Goal: Transaction & Acquisition: Purchase product/service

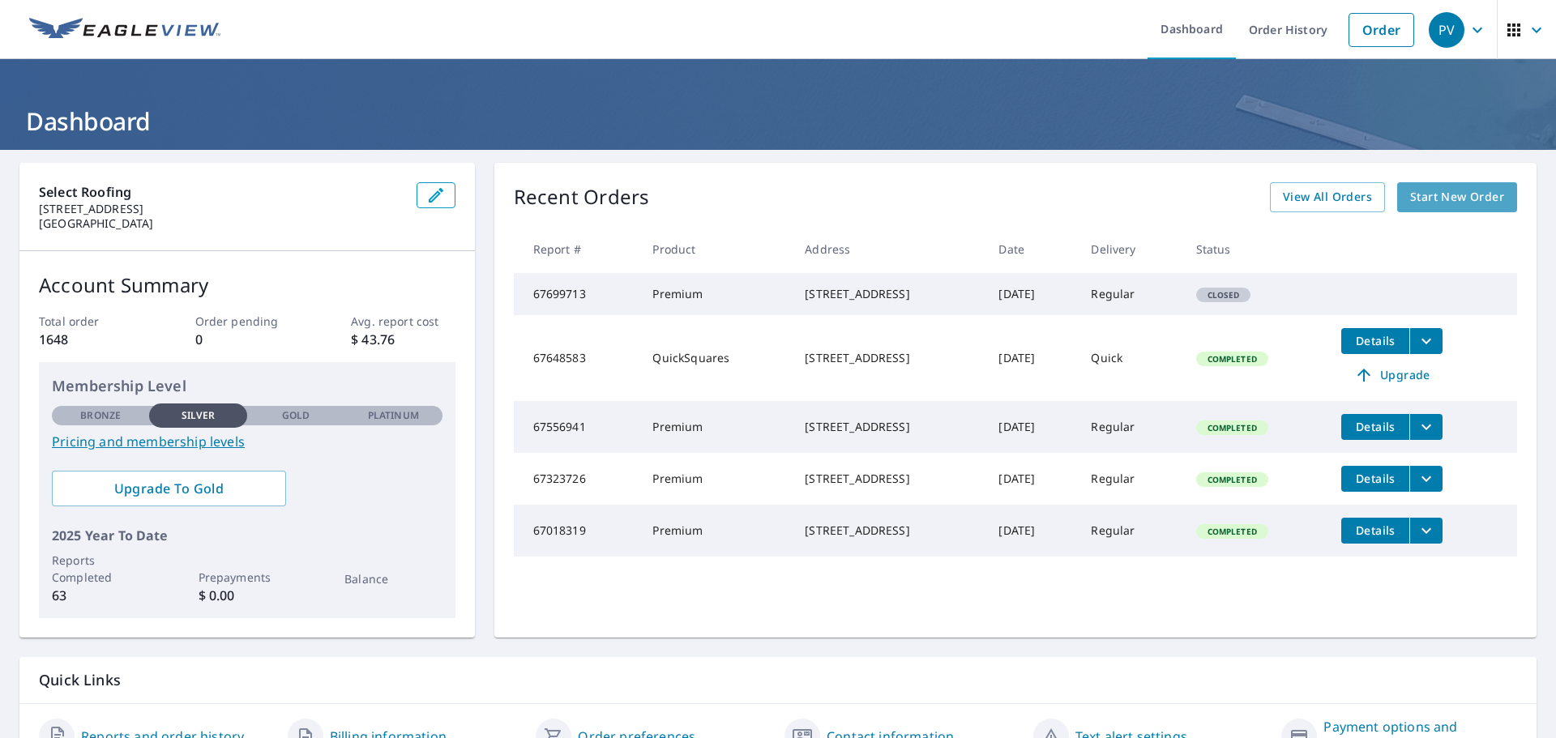
click at [1428, 202] on span "Start New Order" at bounding box center [1457, 197] width 94 height 20
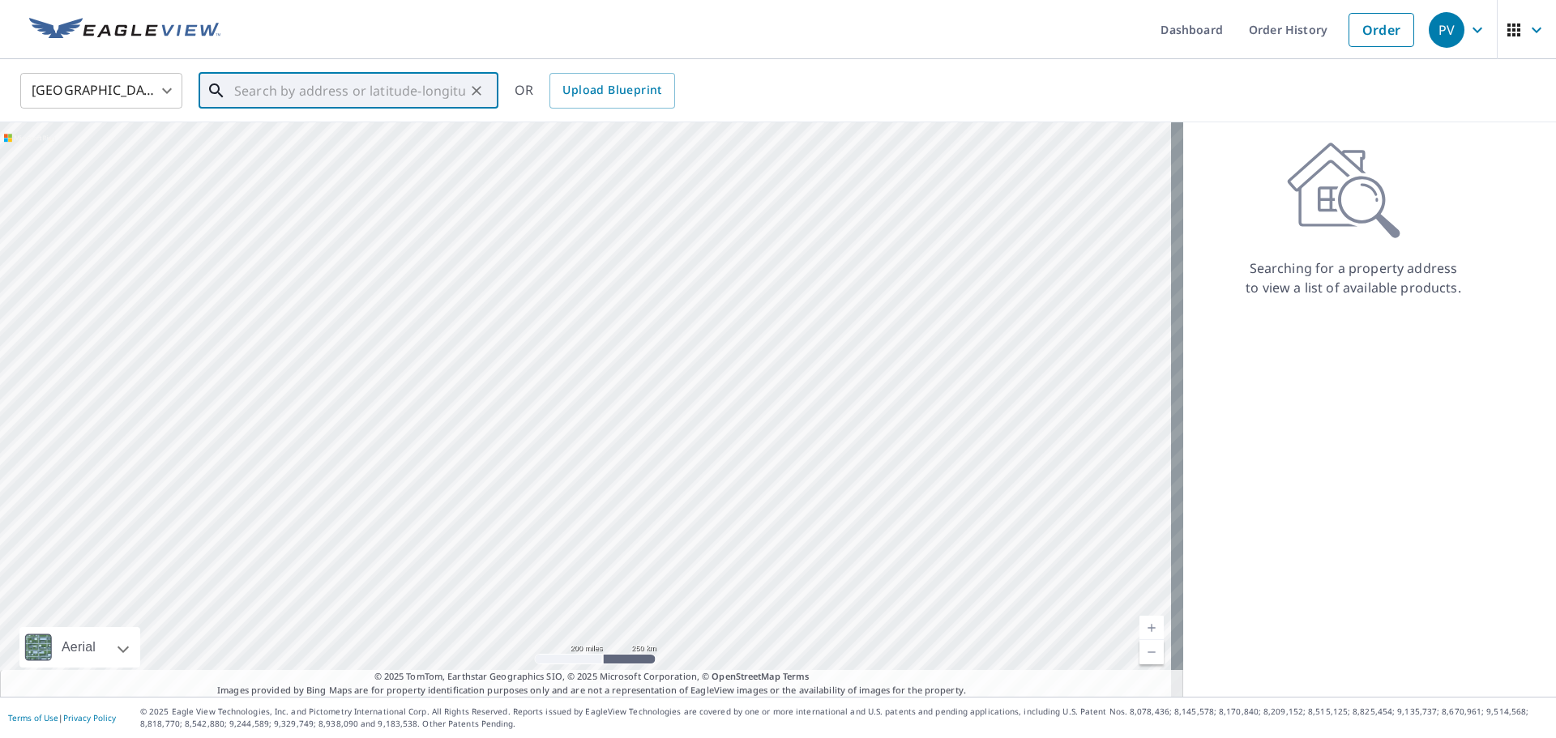
paste input "[STREET_ADDRESS][PERSON_NAME] Euless TX"
click at [303, 142] on span "[STREET_ADDRESS][PERSON_NAME]" at bounding box center [358, 137] width 254 height 19
type input "[STREET_ADDRESS][PERSON_NAME]"
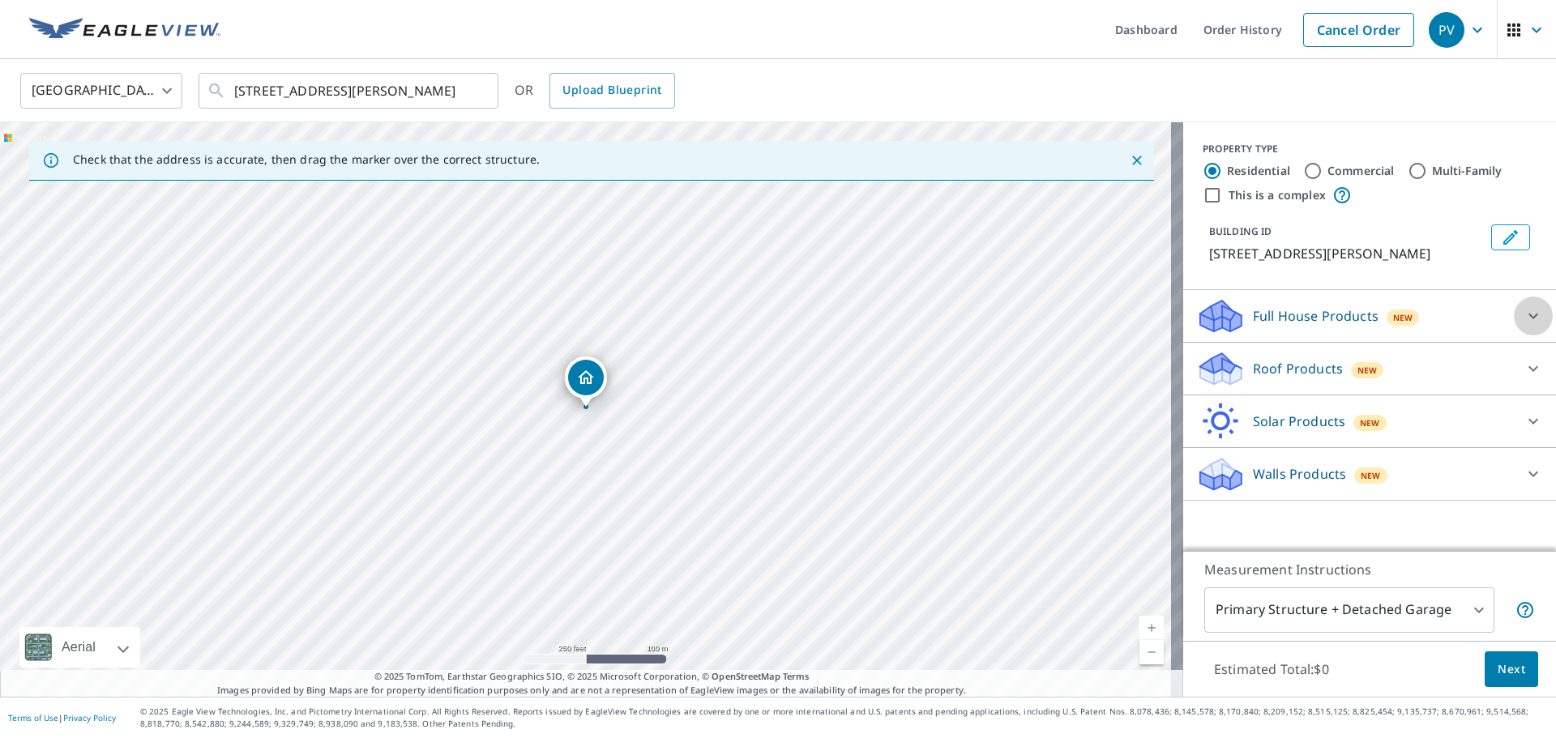
click at [1530, 310] on icon at bounding box center [1532, 315] width 19 height 19
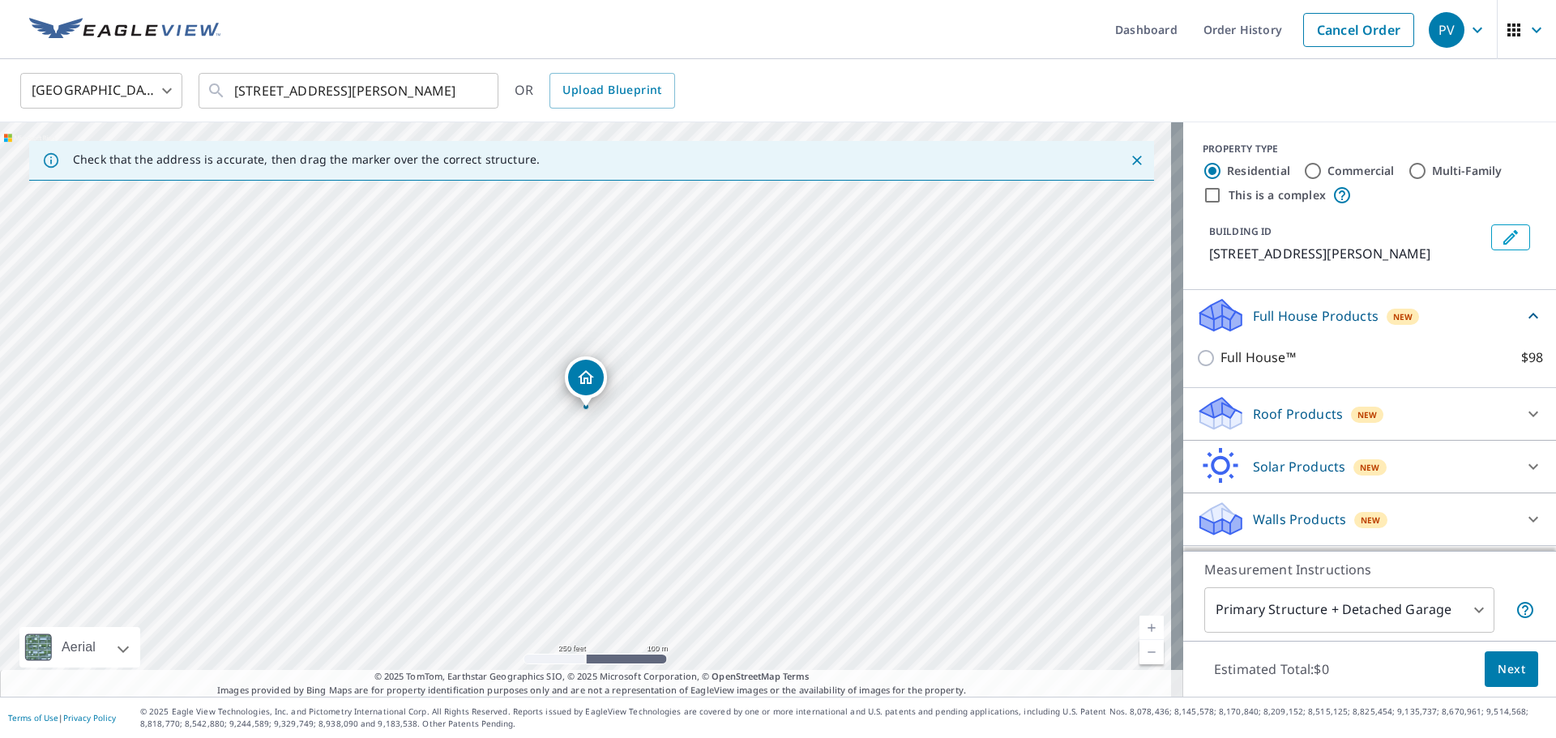
click at [1523, 418] on icon at bounding box center [1532, 413] width 19 height 19
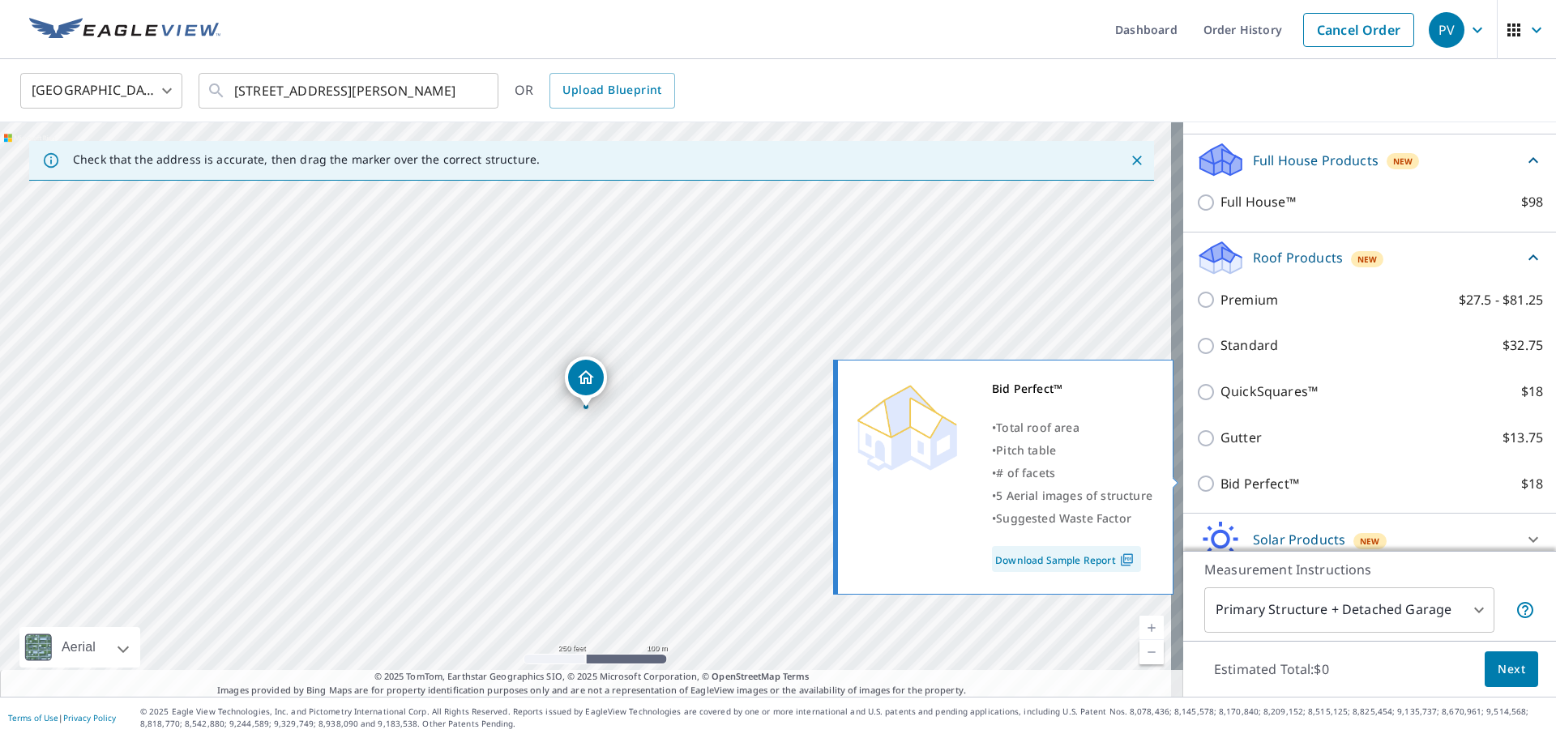
scroll to position [162, 0]
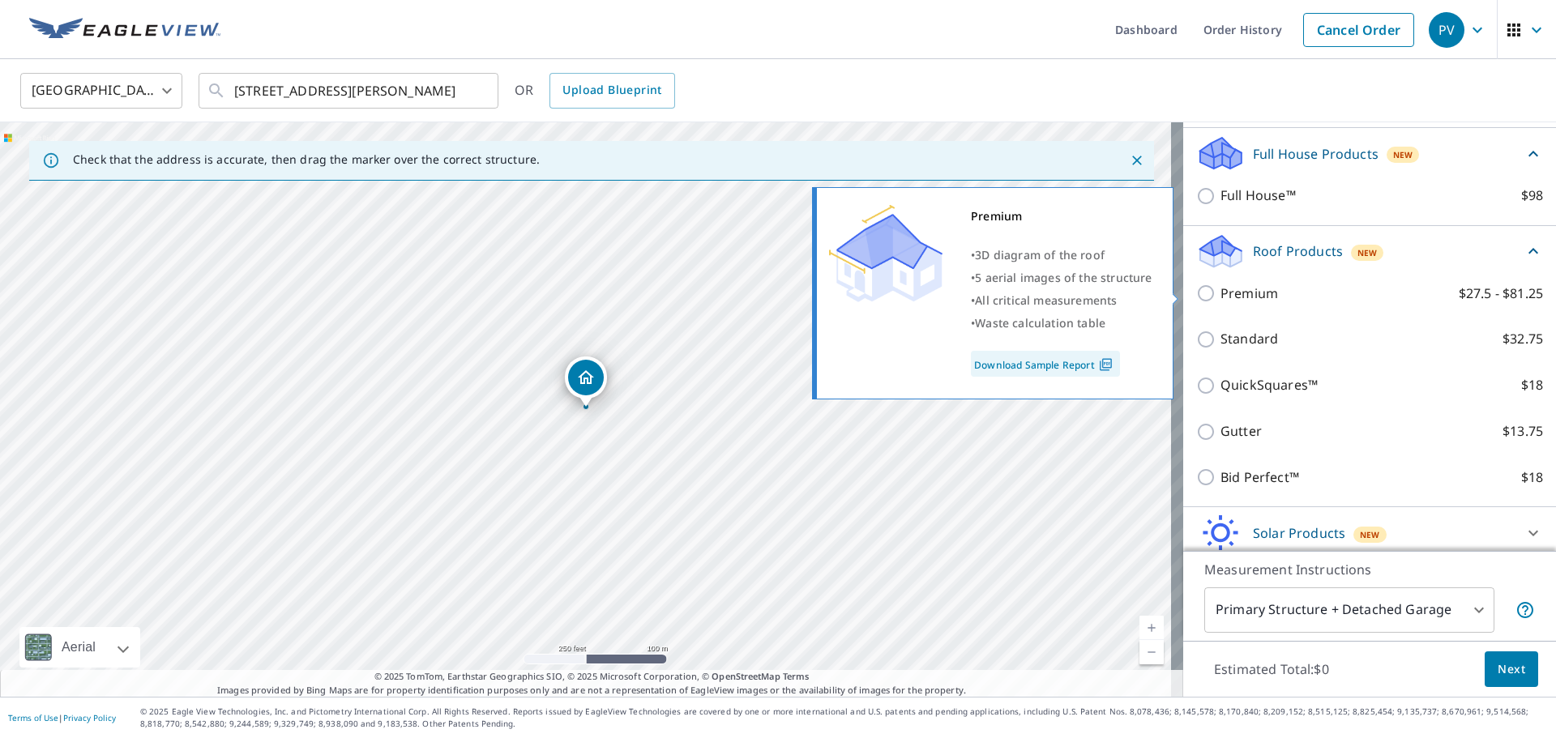
click at [1196, 293] on input "Premium $27.5 - $81.25" at bounding box center [1208, 293] width 24 height 19
checkbox input "true"
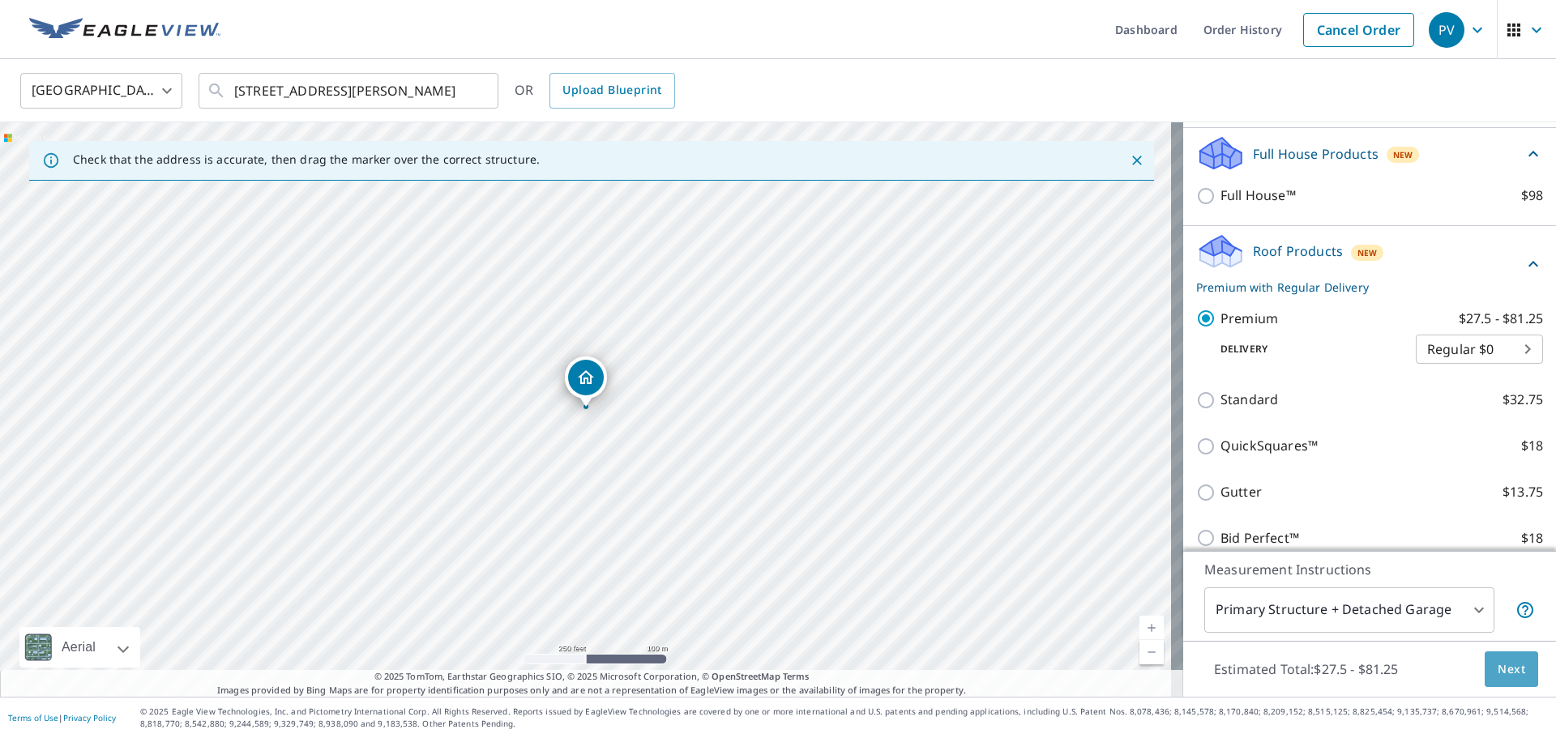
click at [1507, 677] on span "Next" at bounding box center [1512, 670] width 28 height 20
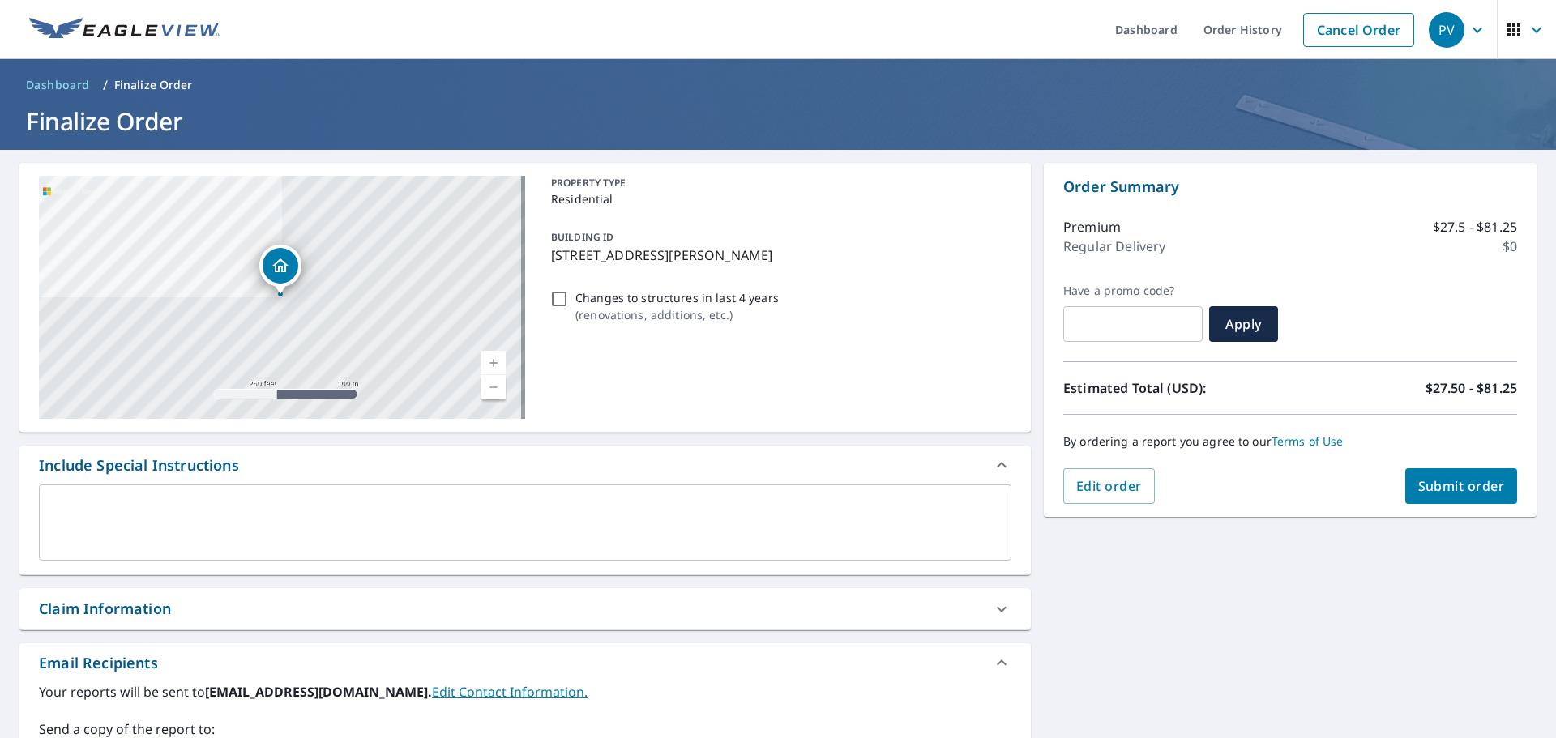
scroll to position [243, 0]
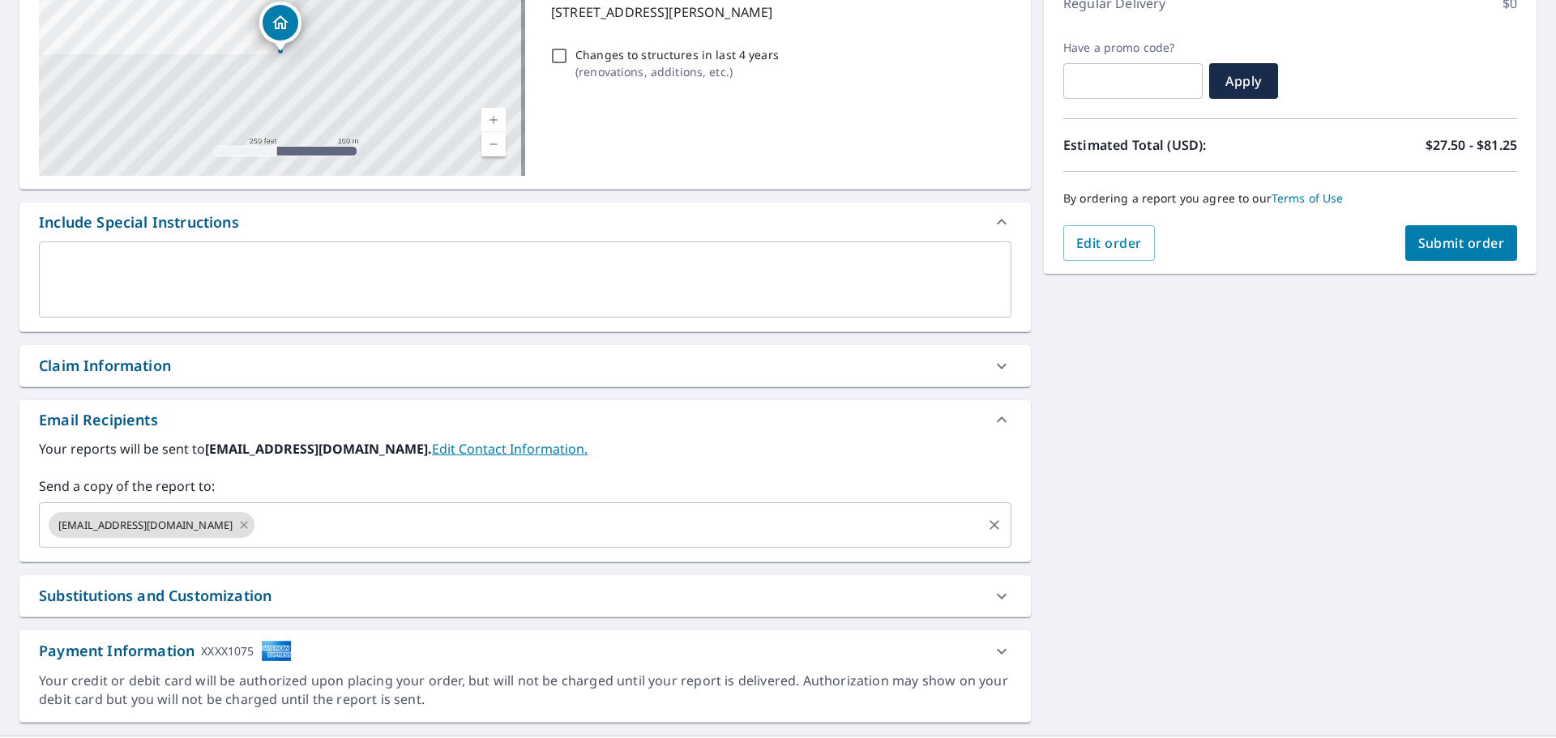
click at [237, 527] on icon at bounding box center [243, 525] width 13 height 18
checkbox input "true"
drag, startPoint x: 113, startPoint y: 509, endPoint x: 128, endPoint y: 515, distance: 16.7
click at [122, 515] on div "​" at bounding box center [525, 524] width 972 height 45
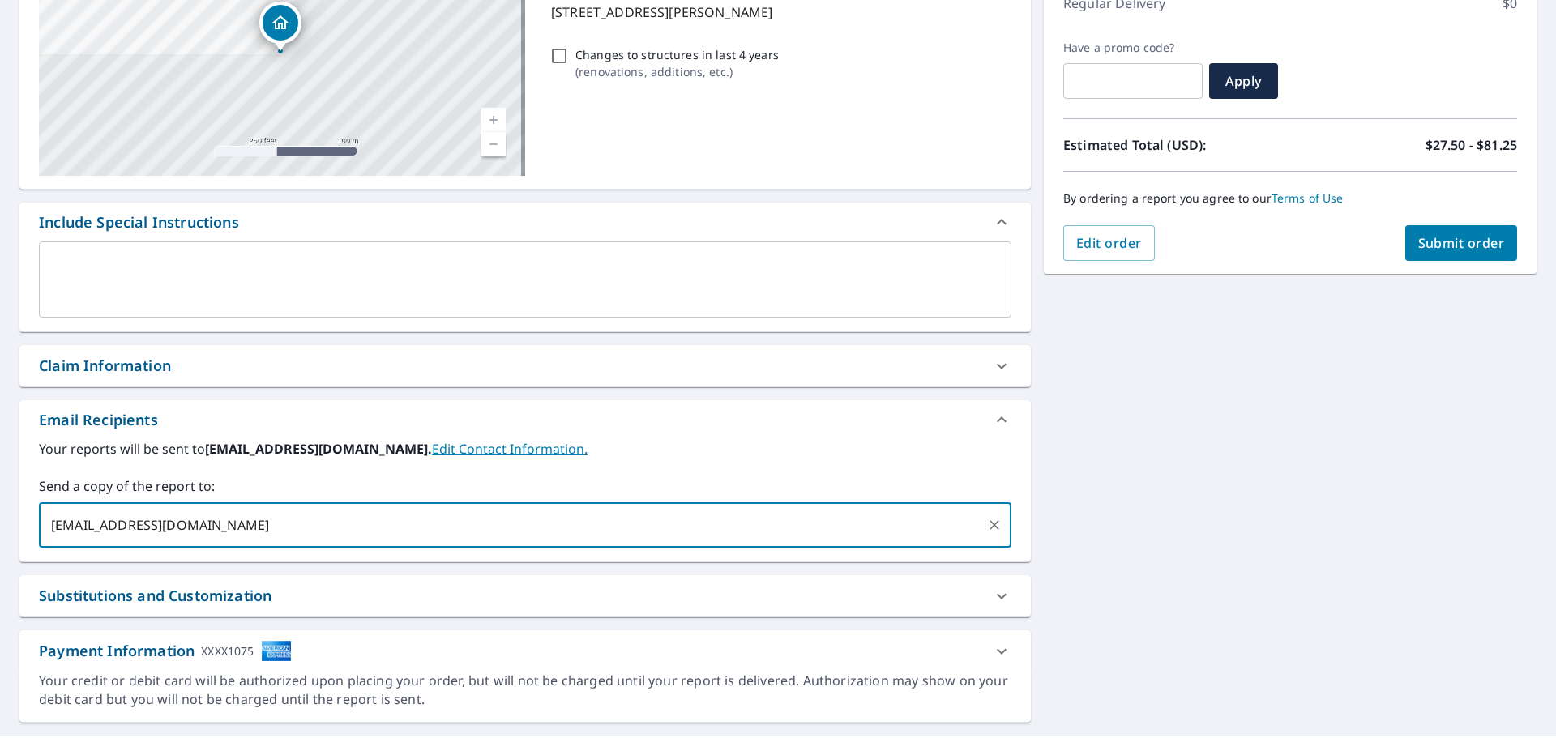
type input "[EMAIL_ADDRESS][DOMAIN_NAME]"
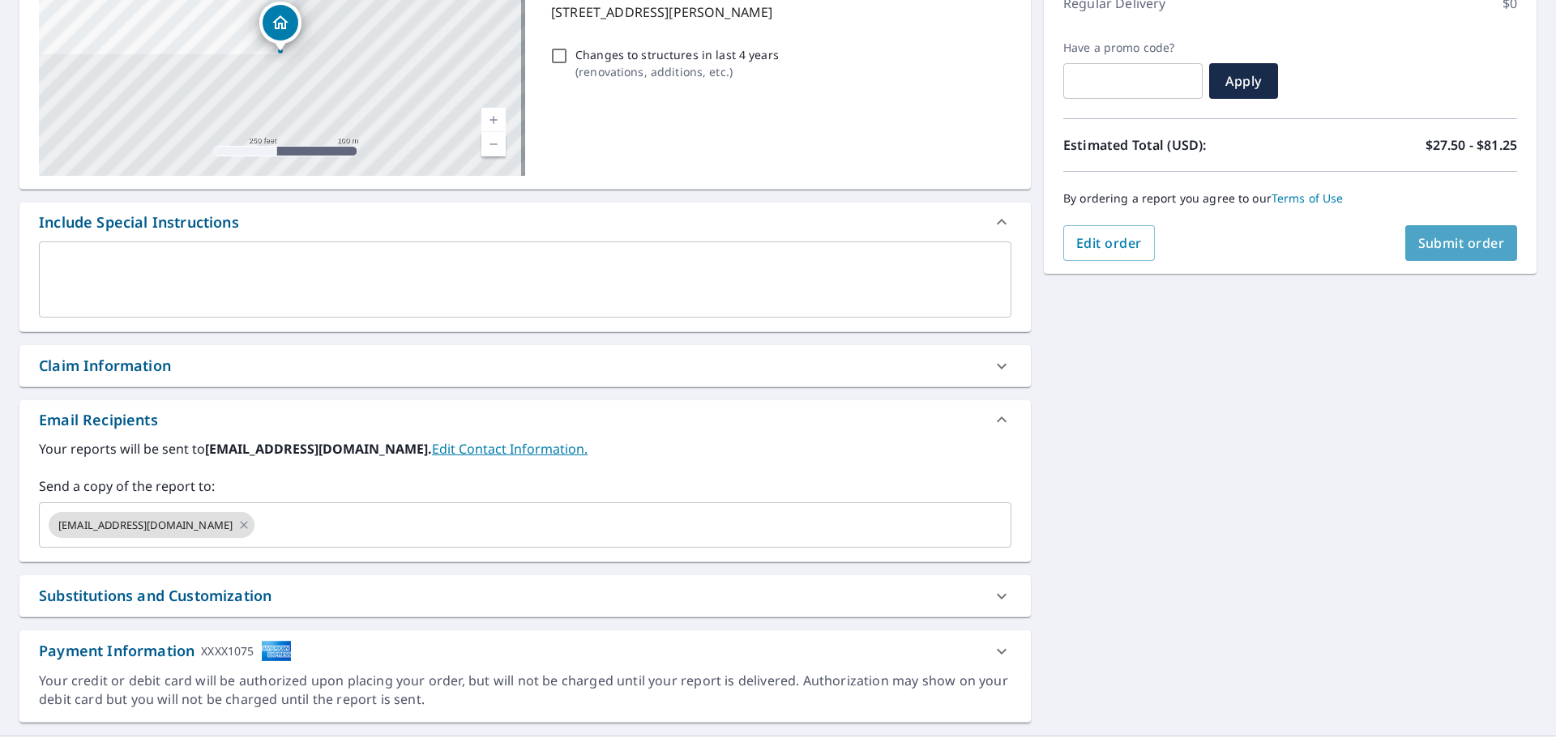
click at [1430, 245] on span "Submit order" at bounding box center [1461, 243] width 87 height 18
checkbox input "true"
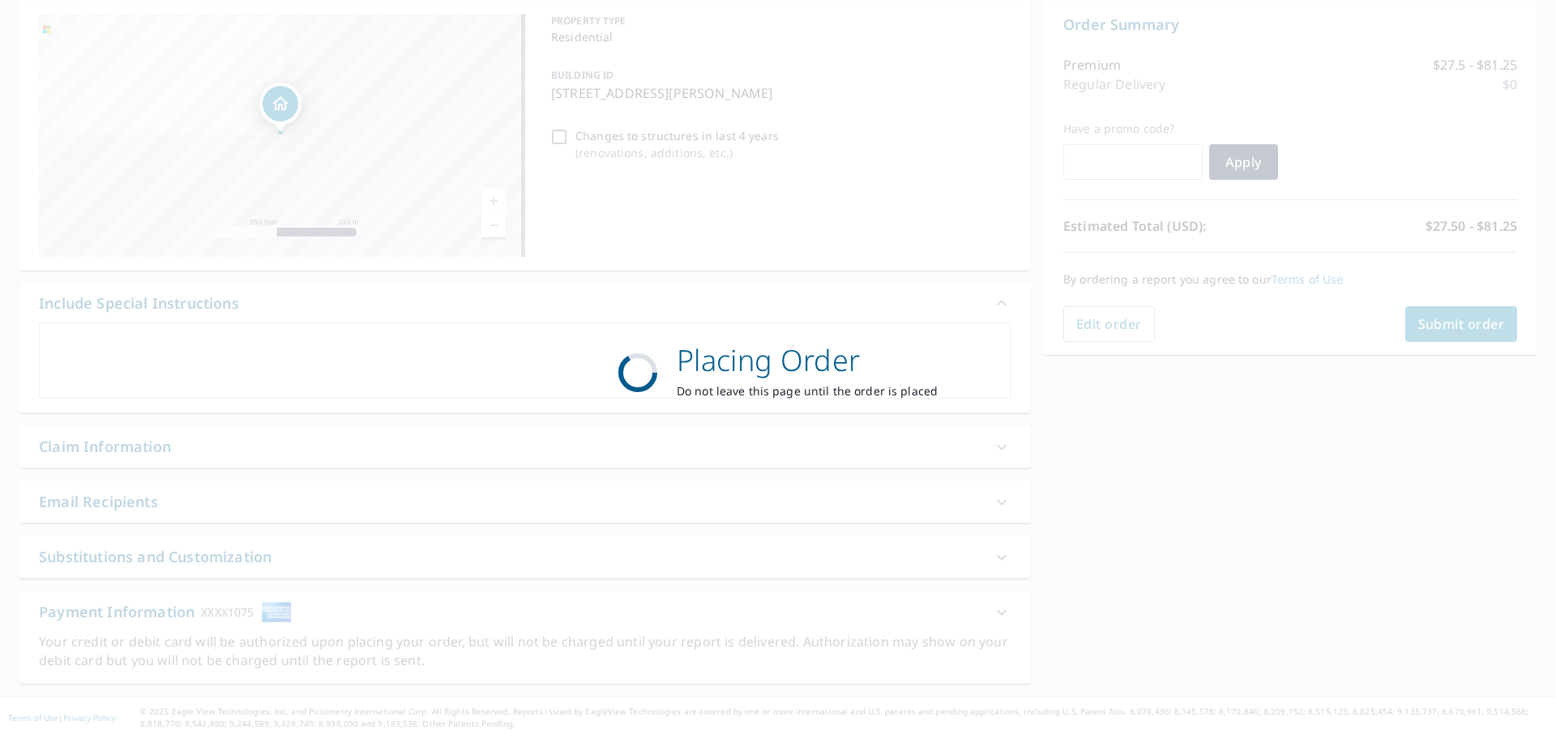
scroll to position [162, 0]
